Goal: Information Seeking & Learning: Learn about a topic

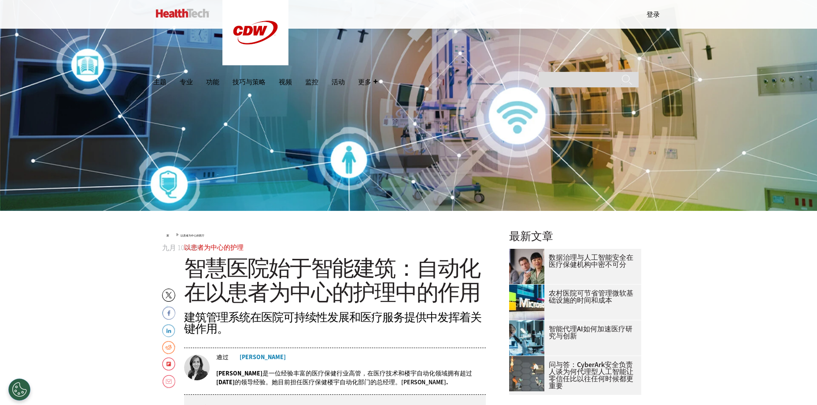
scroll to position [132, 0]
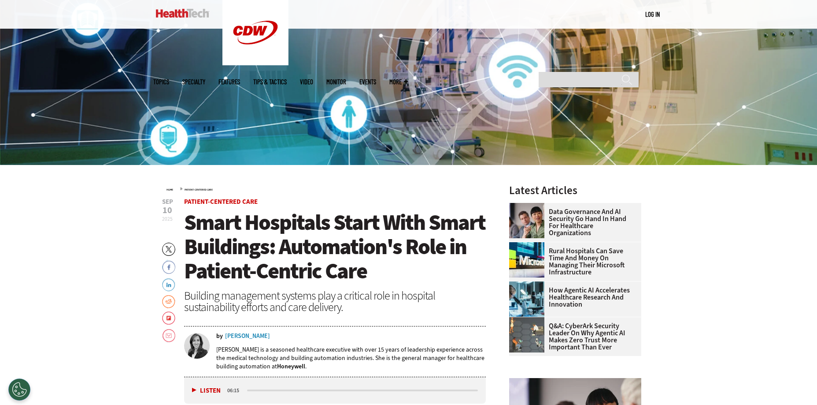
scroll to position [220, 0]
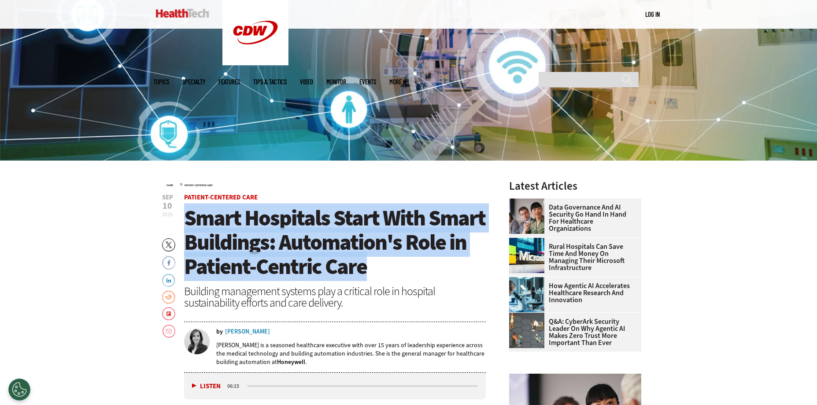
drag, startPoint x: 189, startPoint y: 215, endPoint x: 370, endPoint y: 260, distance: 187.0
click at [370, 260] on h1 "Smart Hospitals Start With Smart Buildings: Automation's Role in Patient-Centri…" at bounding box center [335, 242] width 302 height 73
copy span "Smart Hospitals Start With Smart Buildings: Automation's Role in Patient-Centri…"
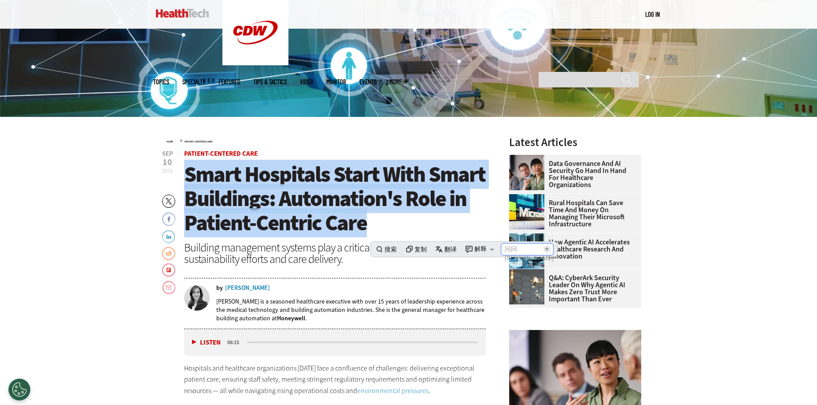
scroll to position [264, 0]
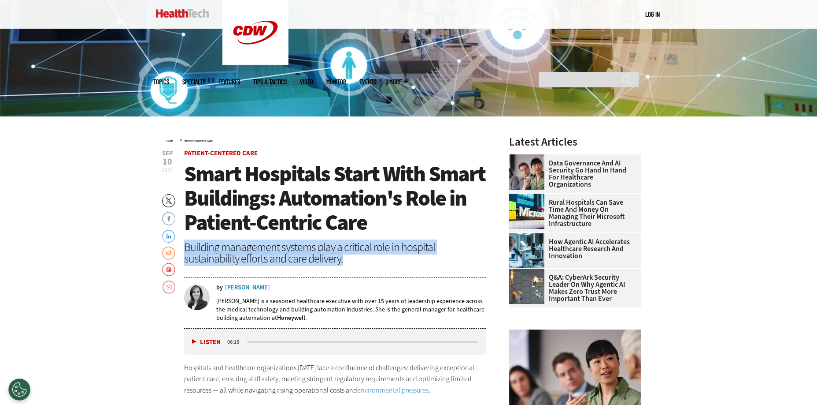
drag, startPoint x: 186, startPoint y: 245, endPoint x: 355, endPoint y: 258, distance: 169.2
click at [355, 258] on div "Building management systems play a critical role in hospital sustainability eff…" at bounding box center [335, 252] width 302 height 23
copy div "Building management systems play a critical role in hospital sustainability eff…"
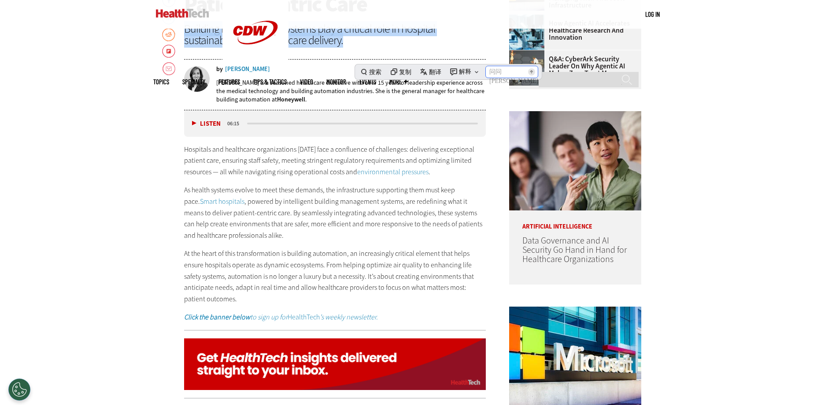
scroll to position [485, 0]
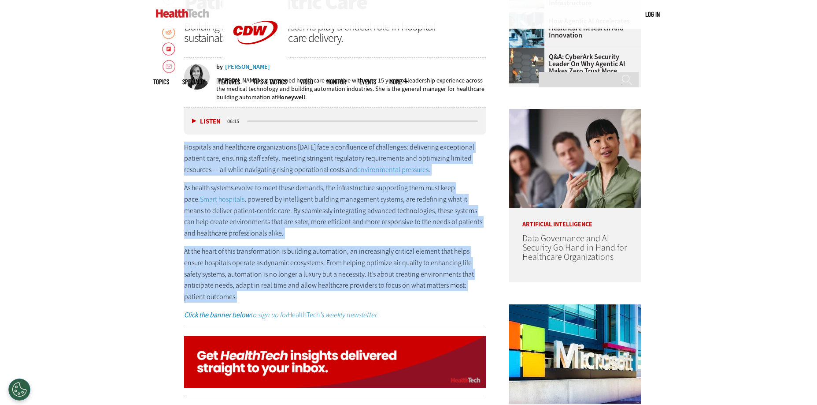
drag, startPoint x: 185, startPoint y: 146, endPoint x: 486, endPoint y: 282, distance: 330.0
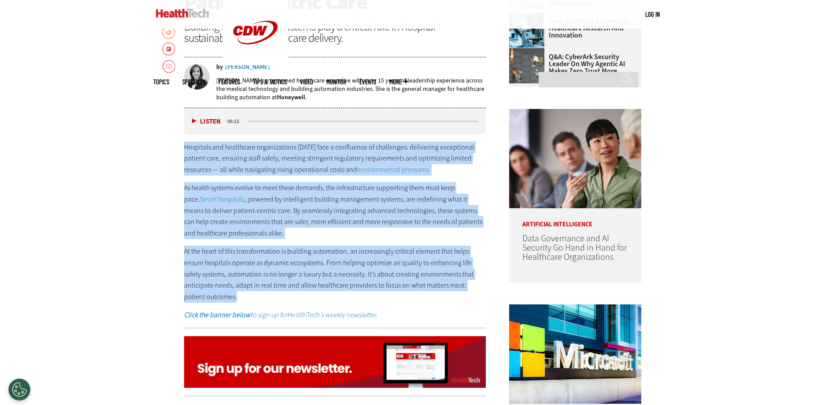
click at [486, 282] on div "Hospitals and healthcare organizations [DATE] face a confluence of challenges: …" at bounding box center [335, 230] width 302 height 179
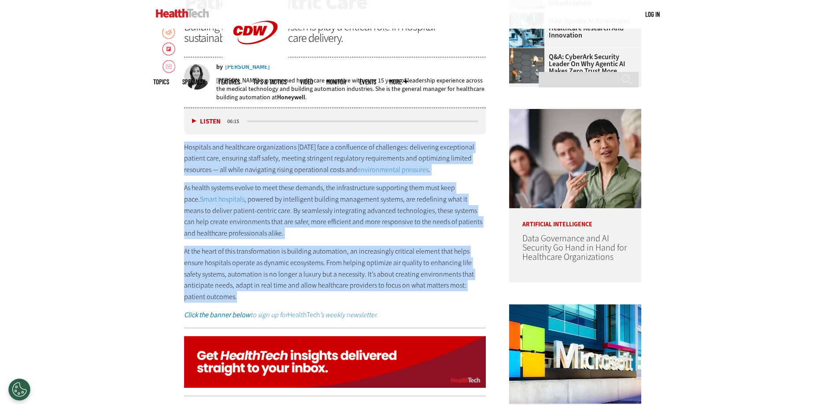
copy div "Loremipsu dol sitametcon adipiscingeli seddo eius t incididunt ut laboreetdo: m…"
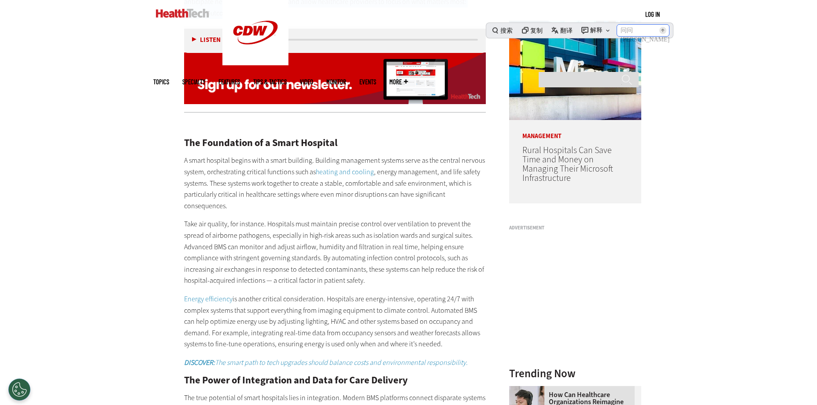
scroll to position [793, 0]
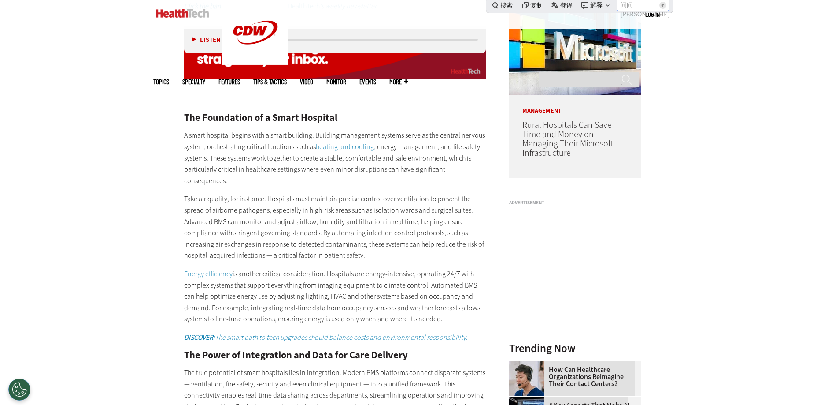
drag, startPoint x: 185, startPoint y: 105, endPoint x: 414, endPoint y: 292, distance: 295.3
copy div "Lor Ipsumdolor si a Conse Adipisci E seddo eiusmodt incidi utla e dolor magnaal…"
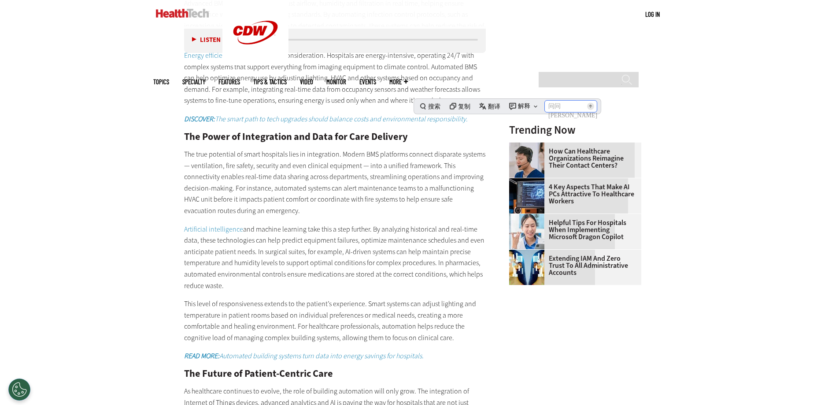
scroll to position [1013, 0]
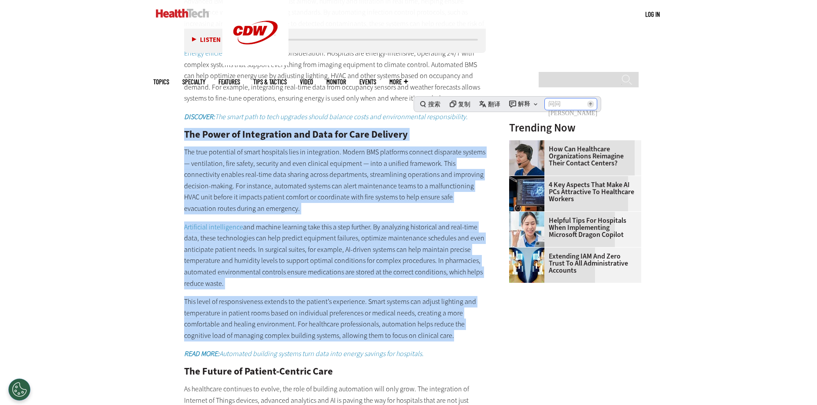
drag, startPoint x: 185, startPoint y: 110, endPoint x: 455, endPoint y: 308, distance: 334.6
click at [455, 308] on div "The Foundation of a Smart Hospital A smart hospital begins with a smart buildin…" at bounding box center [335, 214] width 302 height 681
copy div "Lor Ipsum do Sitametcons adi Elit sed Doei Temporin Utl etdo magnaaliq en admin…"
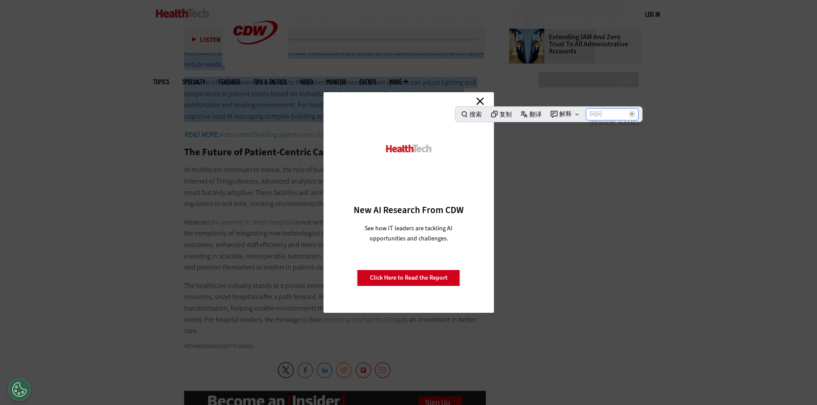
scroll to position [1234, 0]
click at [480, 99] on link "Close" at bounding box center [480, 100] width 13 height 13
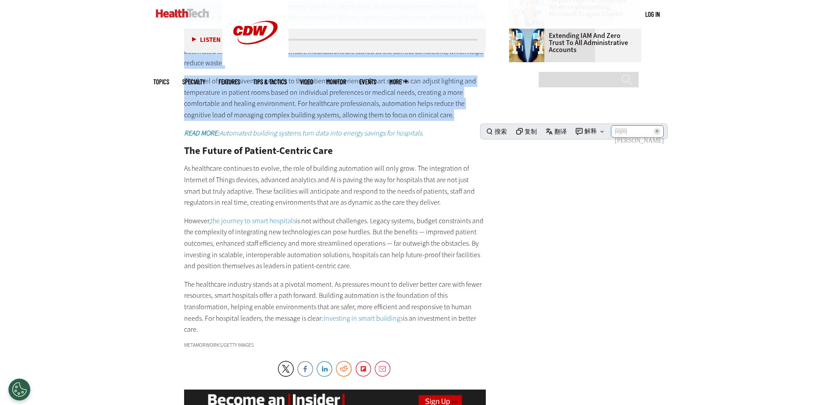
drag, startPoint x: 186, startPoint y: 128, endPoint x: 230, endPoint y: 301, distance: 178.7
copy div "Lor Ipsumd si Ametcon-Adipisc Elit Se doeiusmodt incididun ut labore, etd magn …"
